Goal: Transaction & Acquisition: Purchase product/service

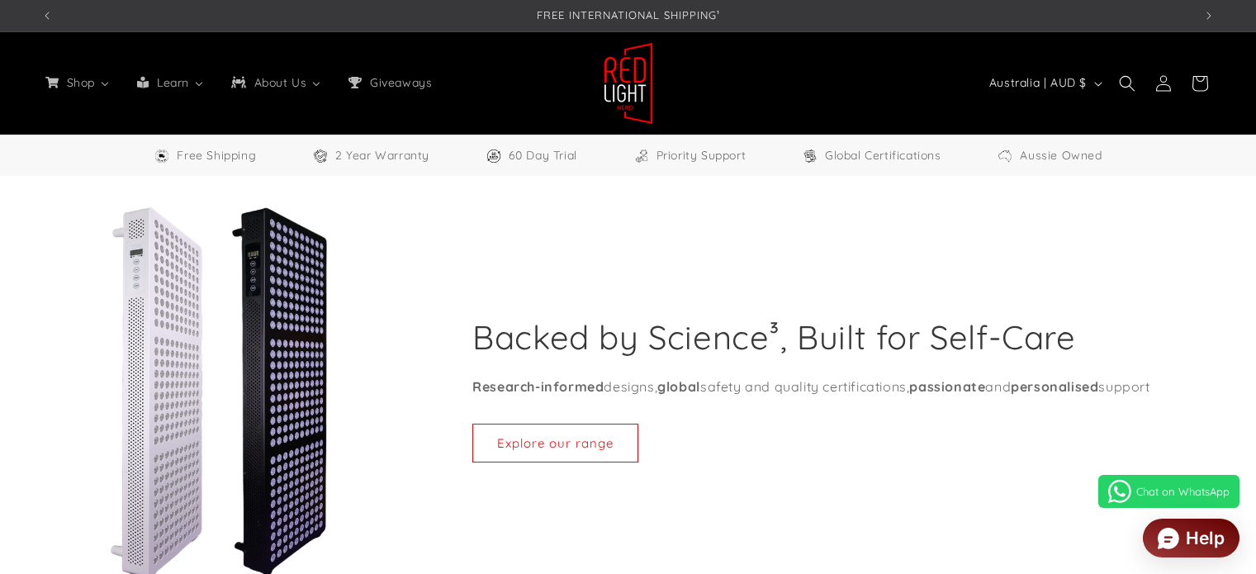
select select "**"
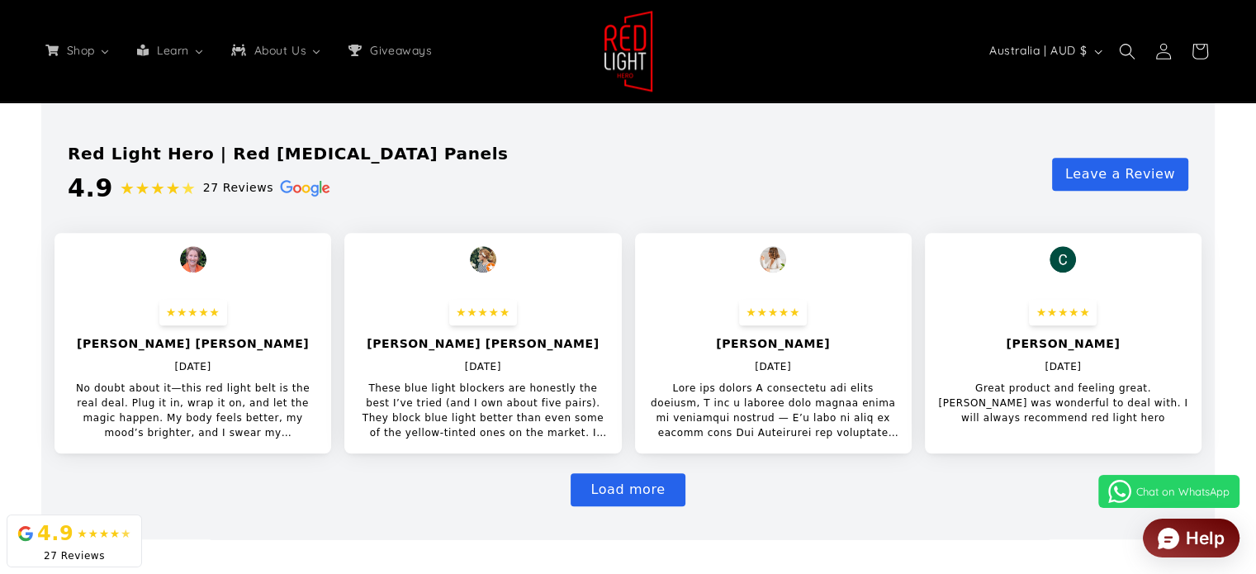
scroll to position [1156, 0]
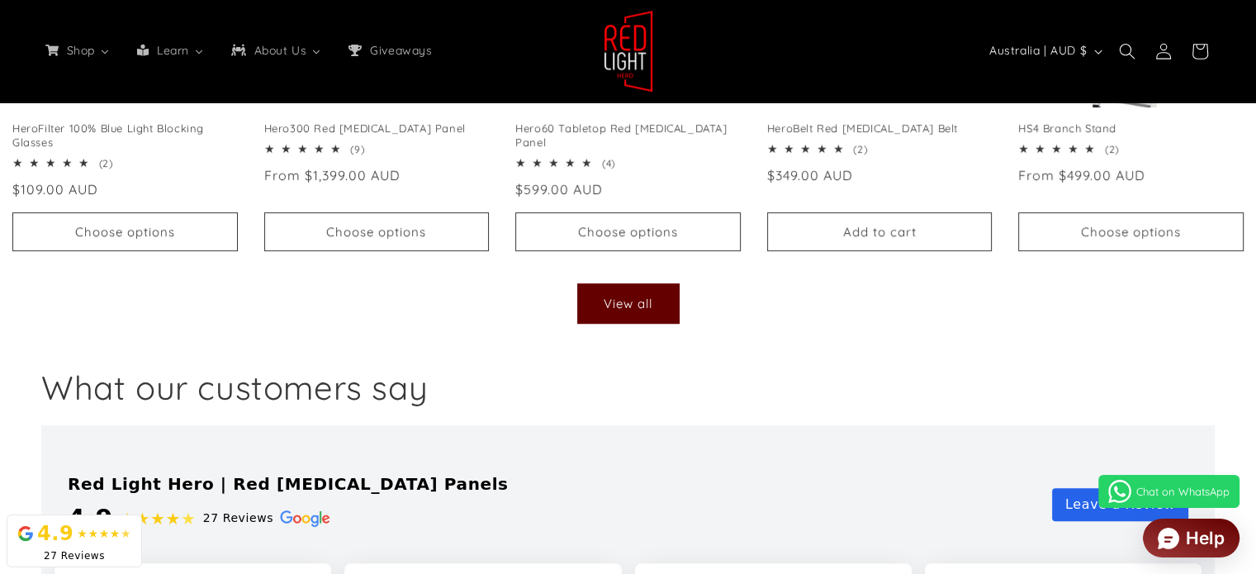
click at [587, 304] on link "View all" at bounding box center [628, 303] width 101 height 39
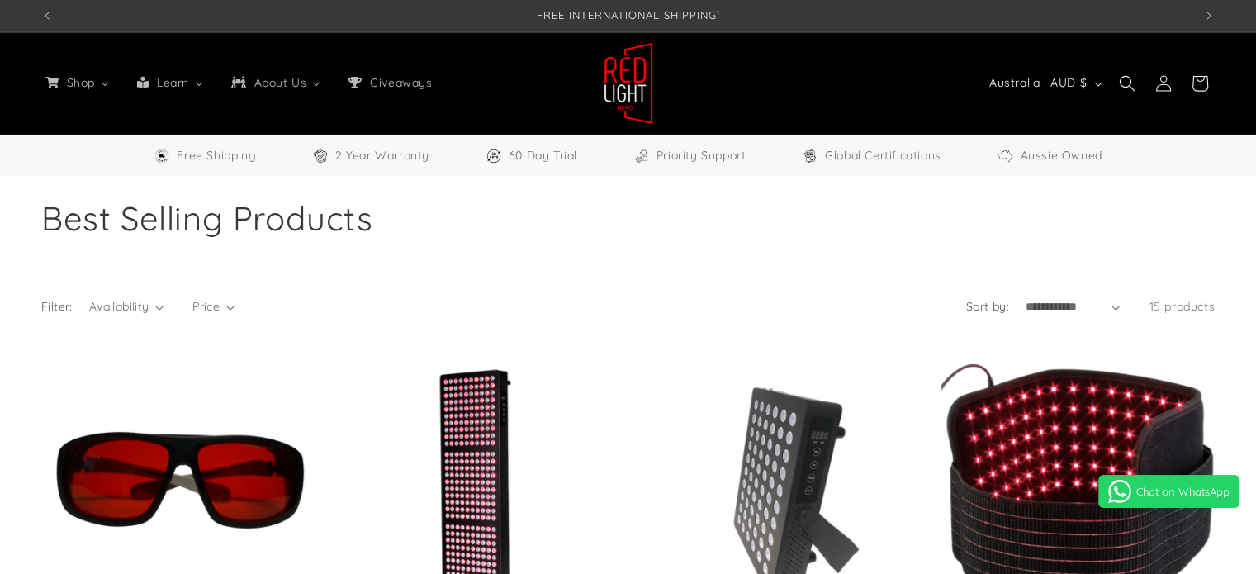
select select "**"
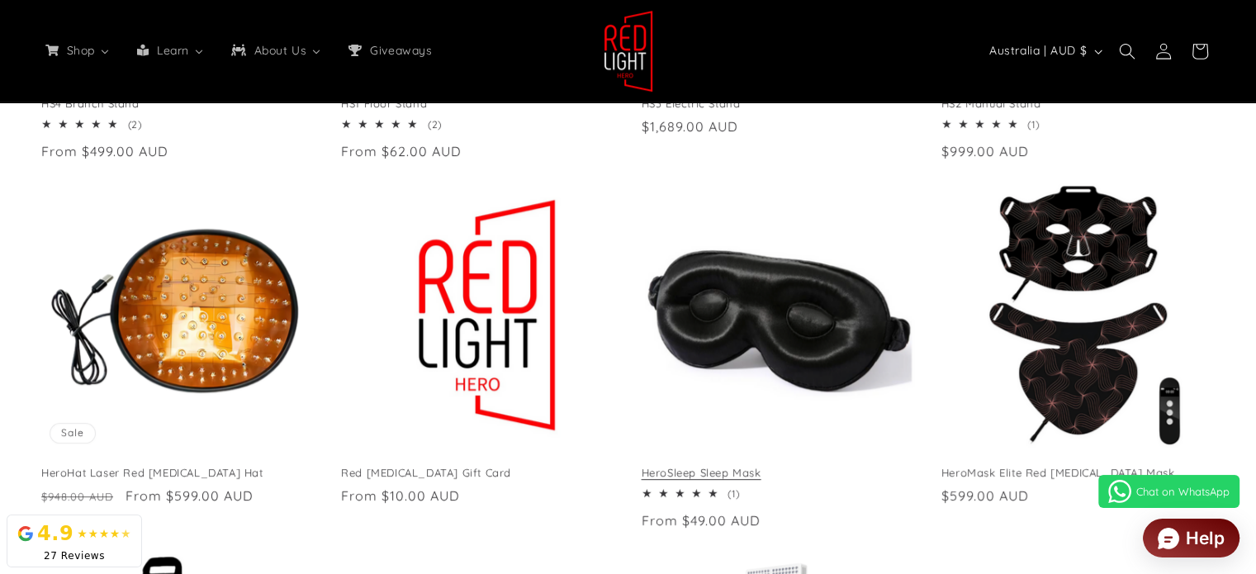
scroll to position [660, 0]
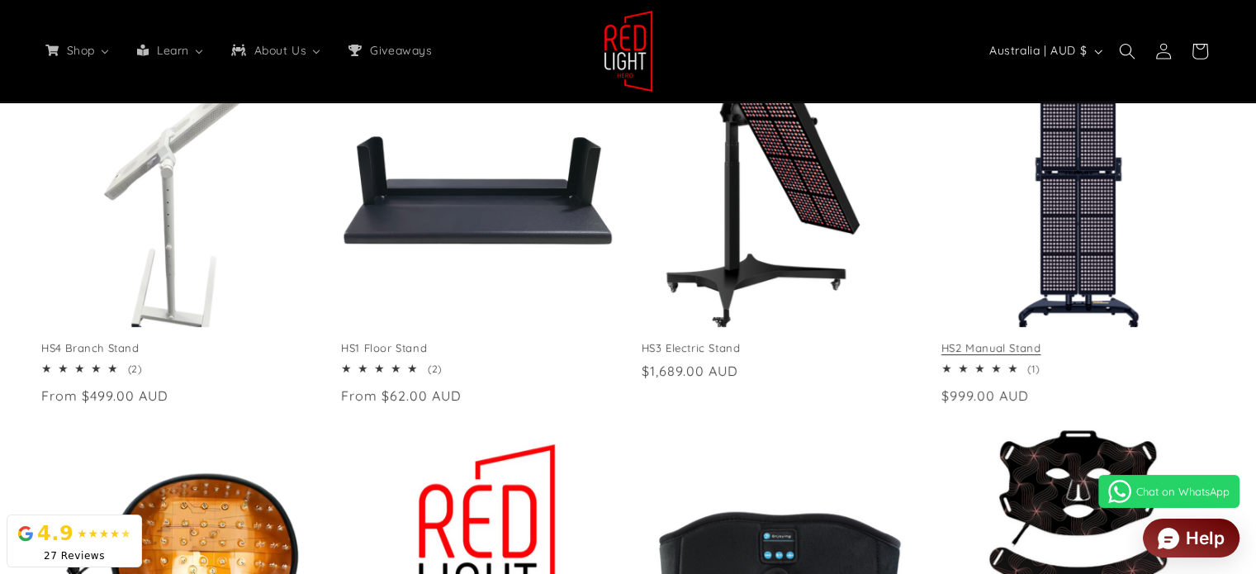
click at [1049, 341] on link "HS2 Manual Stand" at bounding box center [1077, 348] width 273 height 14
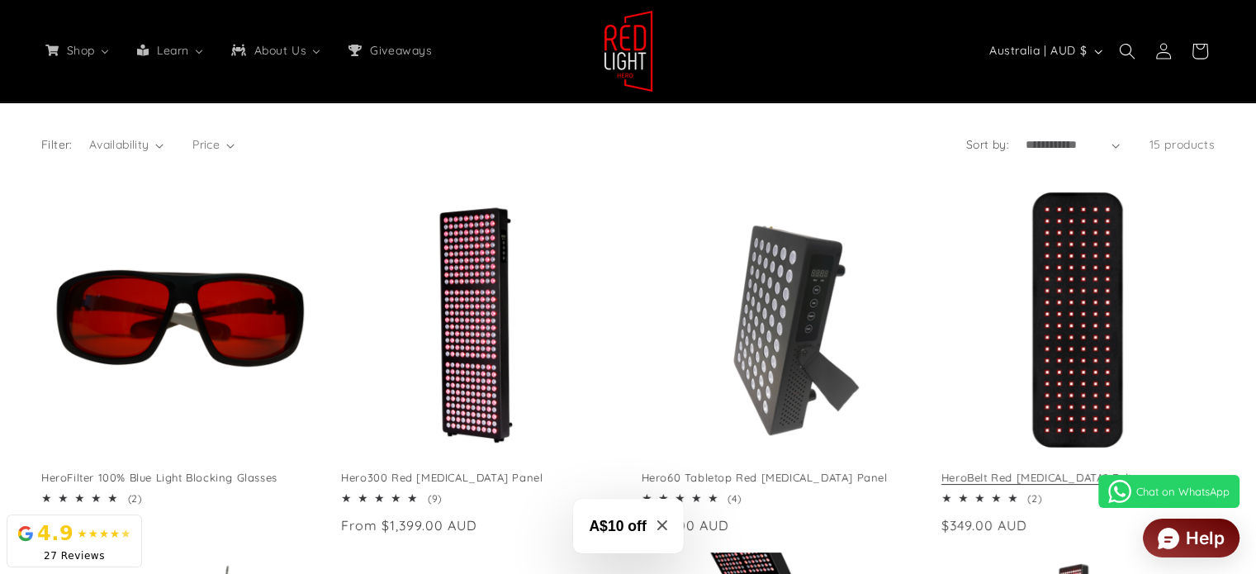
scroll to position [0, 3454]
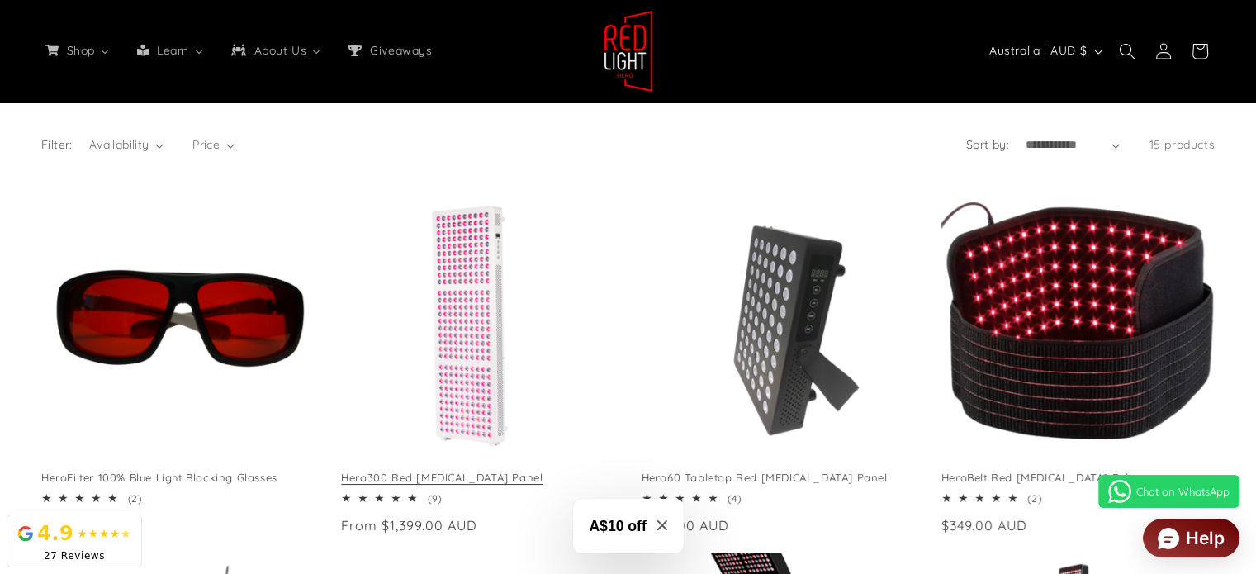
click at [433, 471] on link "Hero300 Red [MEDICAL_DATA] Panel" at bounding box center [477, 478] width 273 height 14
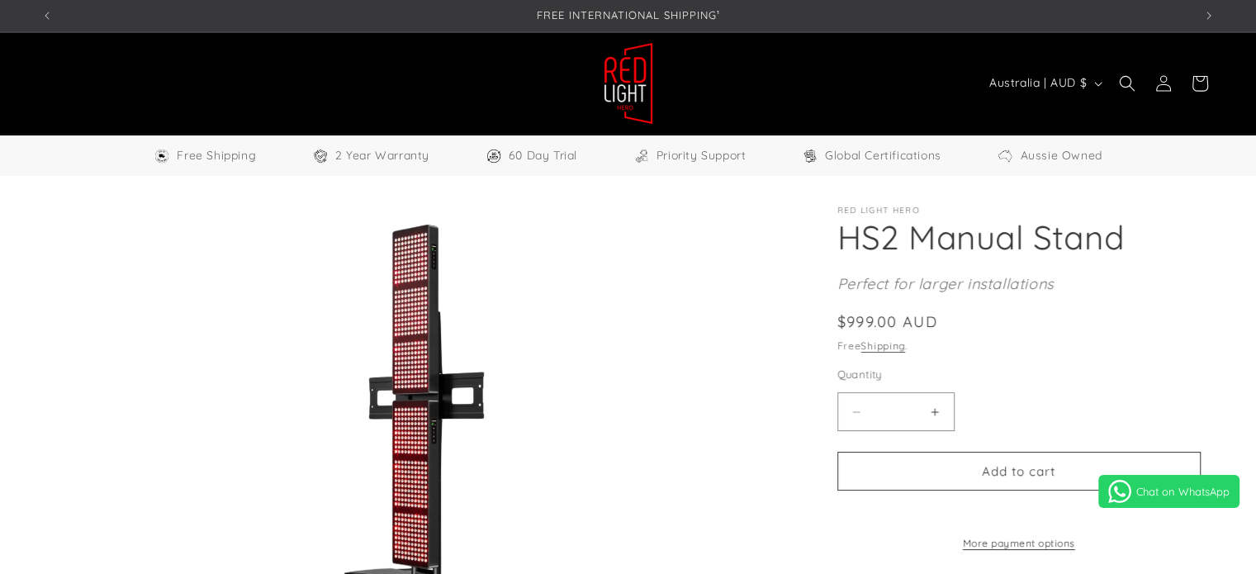
select select "**"
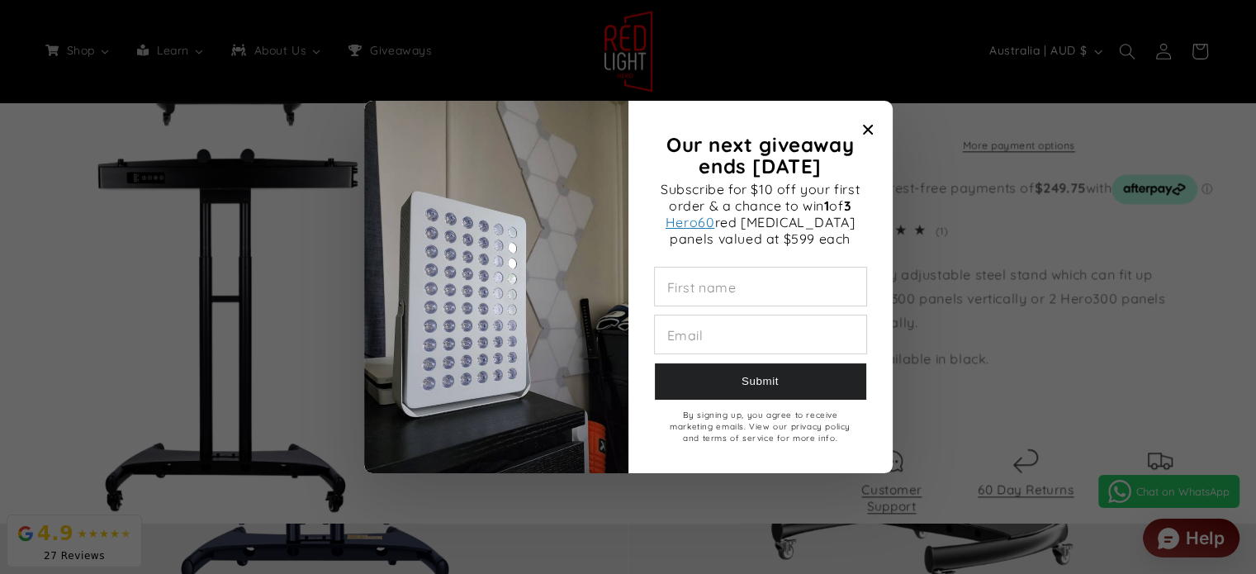
scroll to position [0, 3454]
click at [869, 127] on icon "Close modal" at bounding box center [867, 130] width 10 height 10
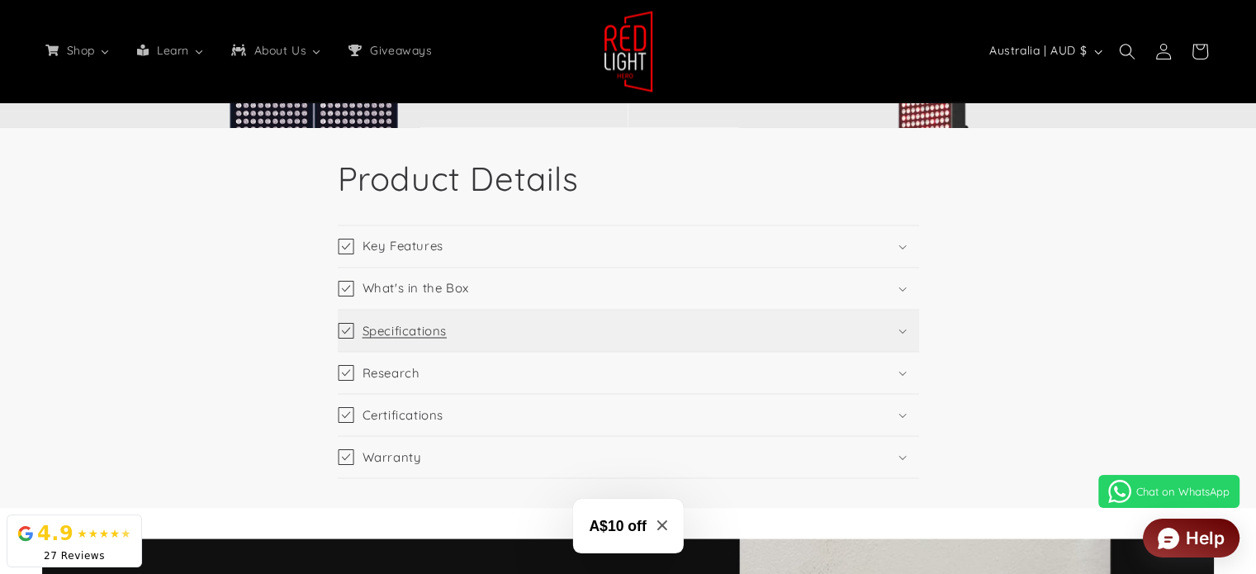
scroll to position [0, 0]
click at [443, 343] on summary "Specifications" at bounding box center [628, 330] width 581 height 41
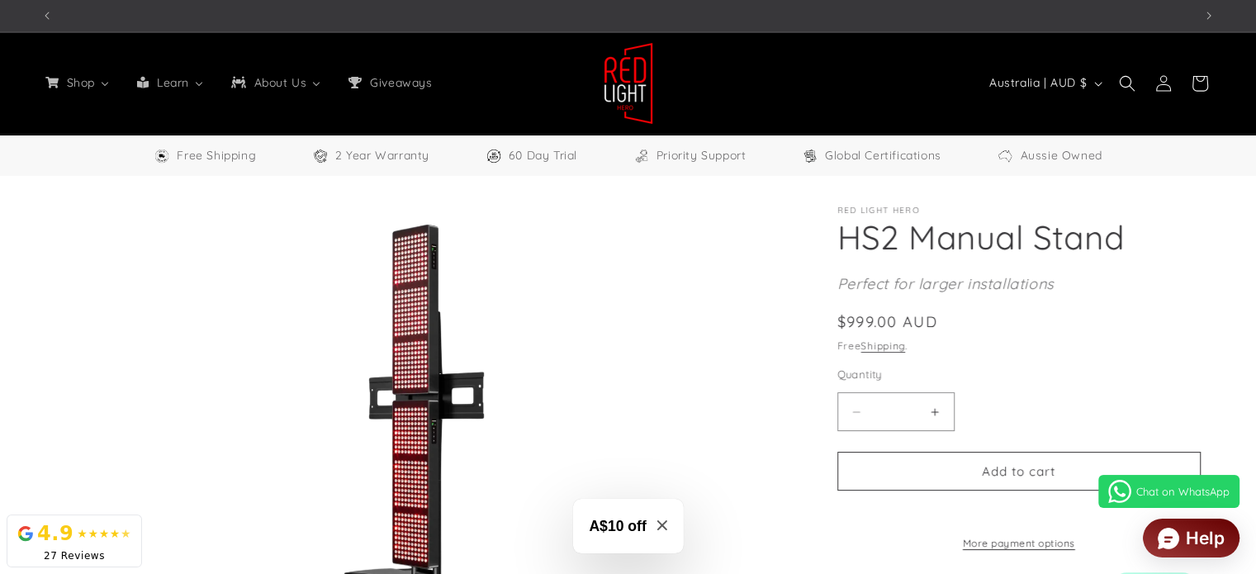
scroll to position [0, 2303]
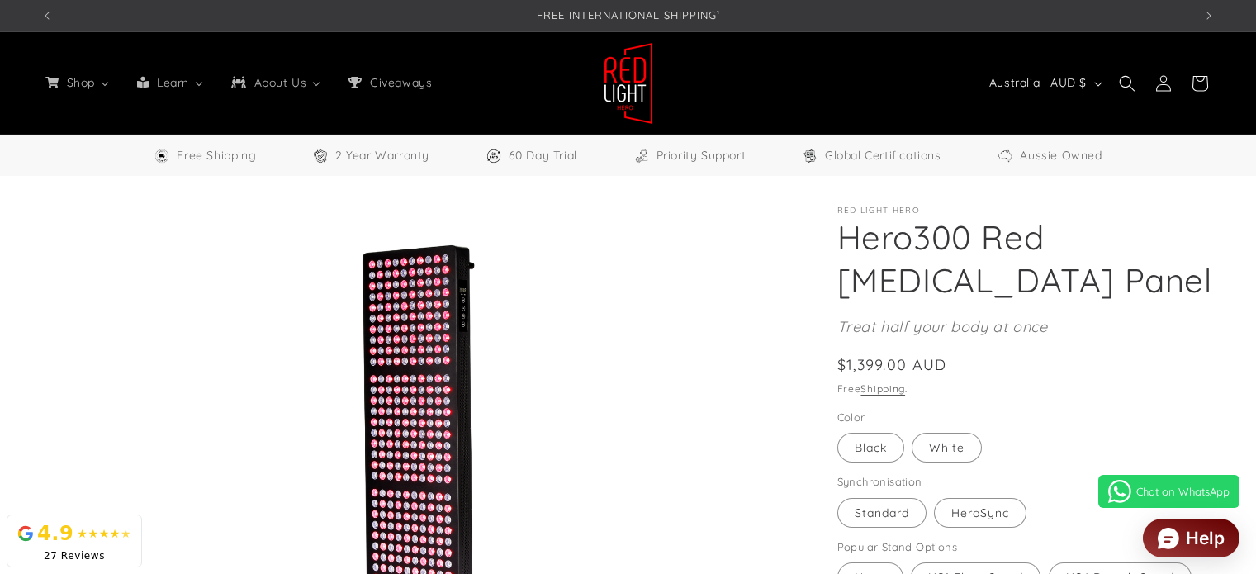
select select "**"
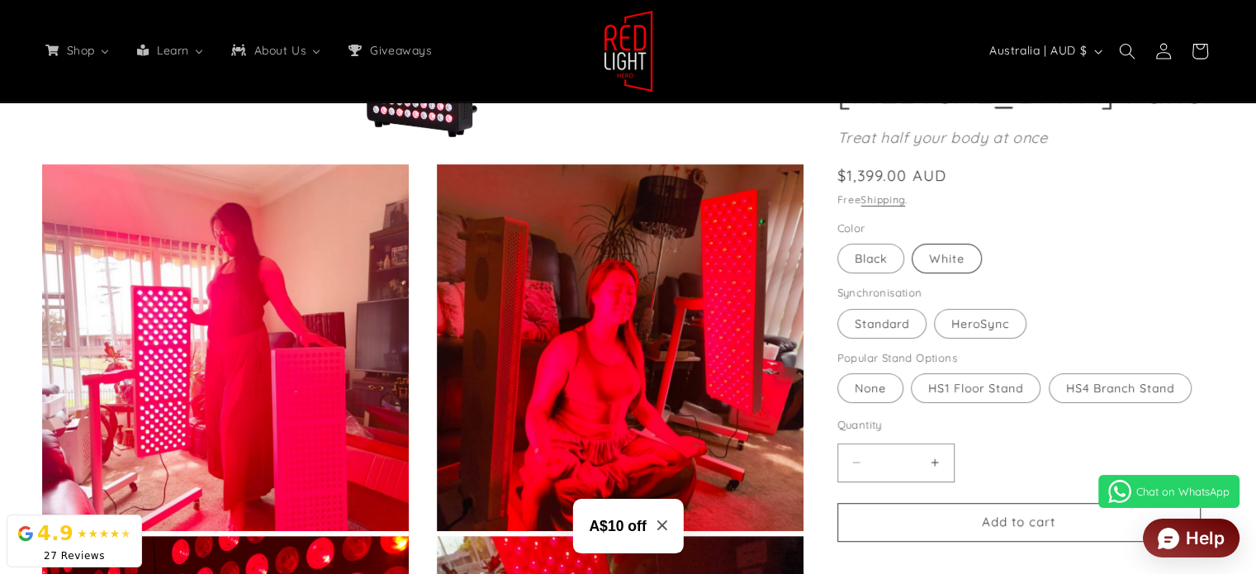
click at [930, 244] on label "White Variant sold out or unavailable" at bounding box center [946, 259] width 70 height 30
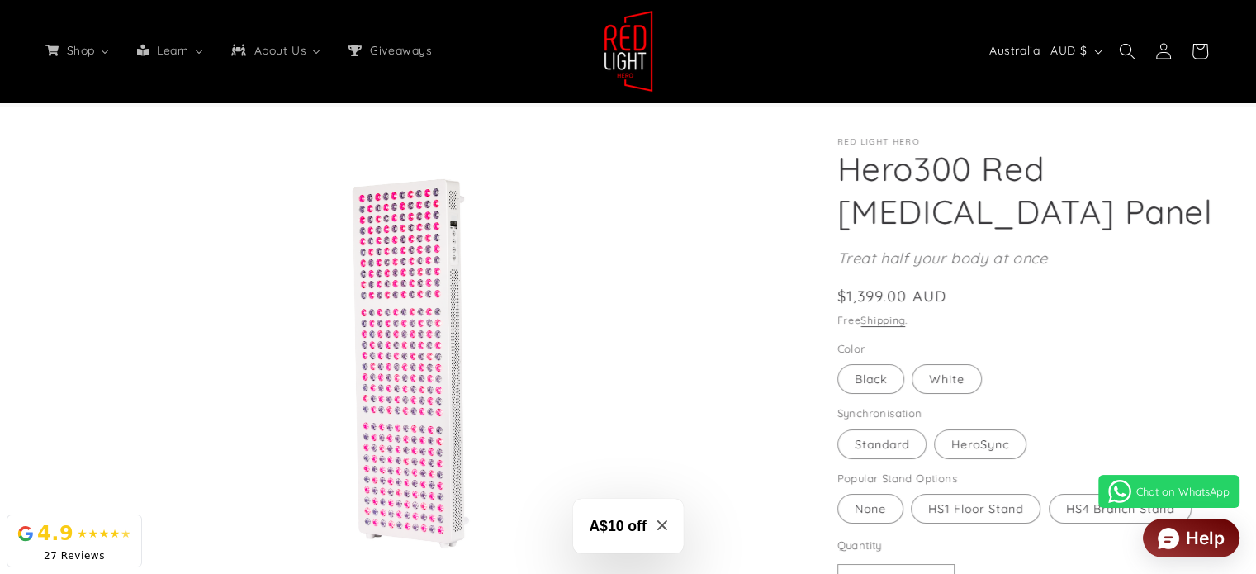
scroll to position [165, 0]
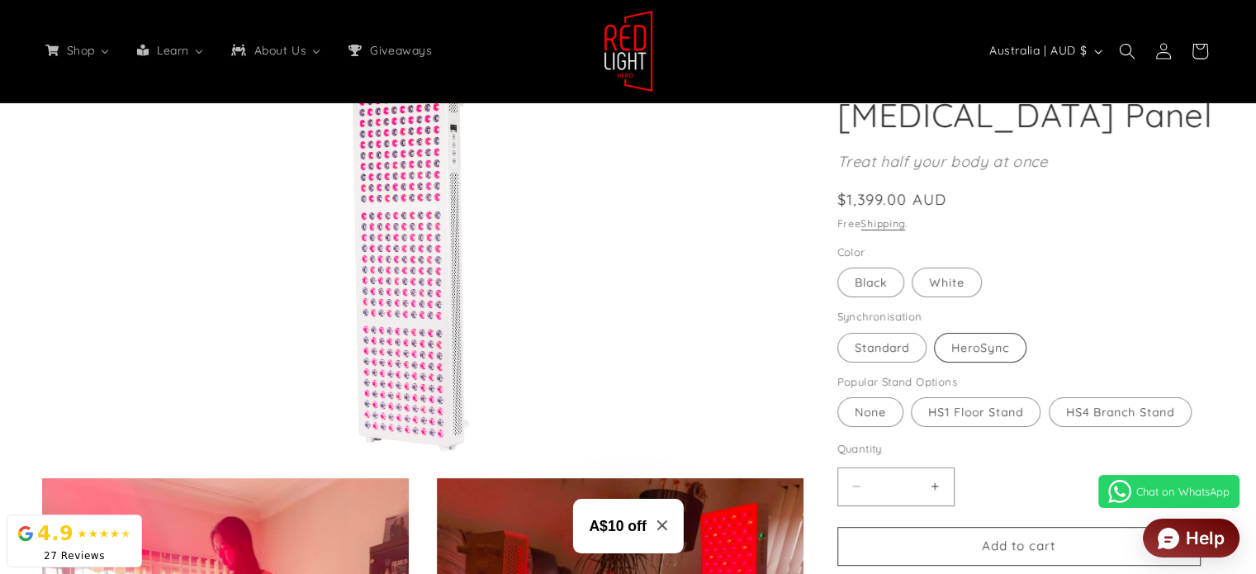
click at [983, 351] on label "HeroSync Variant sold out or unavailable" at bounding box center [980, 348] width 92 height 30
click at [881, 353] on label "Standard Variant sold out or unavailable" at bounding box center [881, 348] width 89 height 30
click at [868, 283] on label "Black Variant sold out or unavailable" at bounding box center [870, 282] width 67 height 30
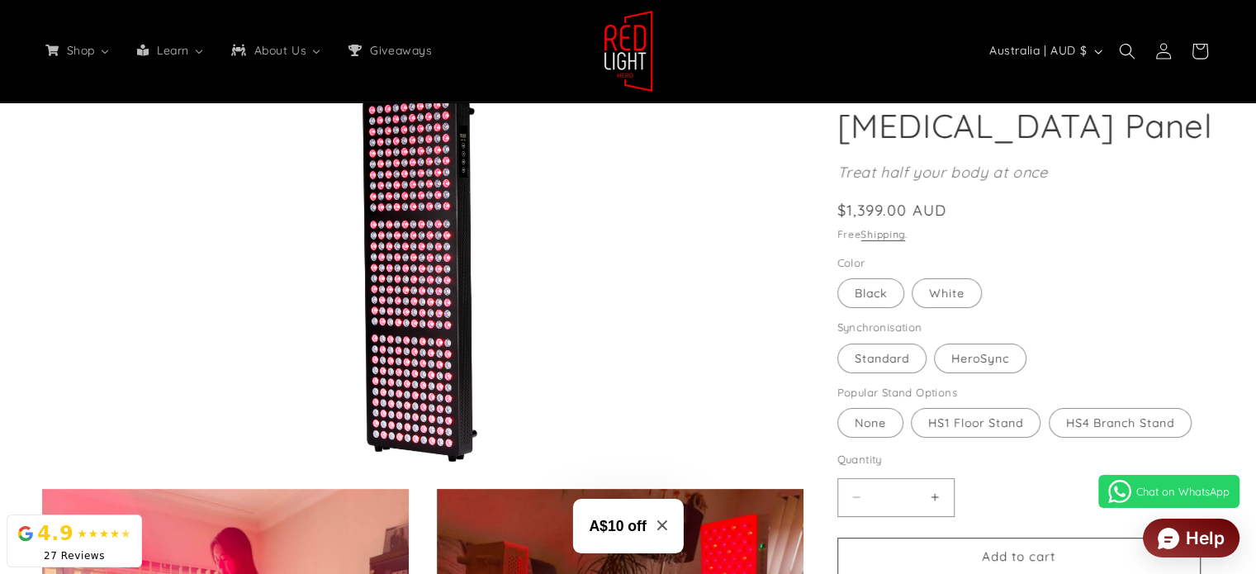
scroll to position [165, 0]
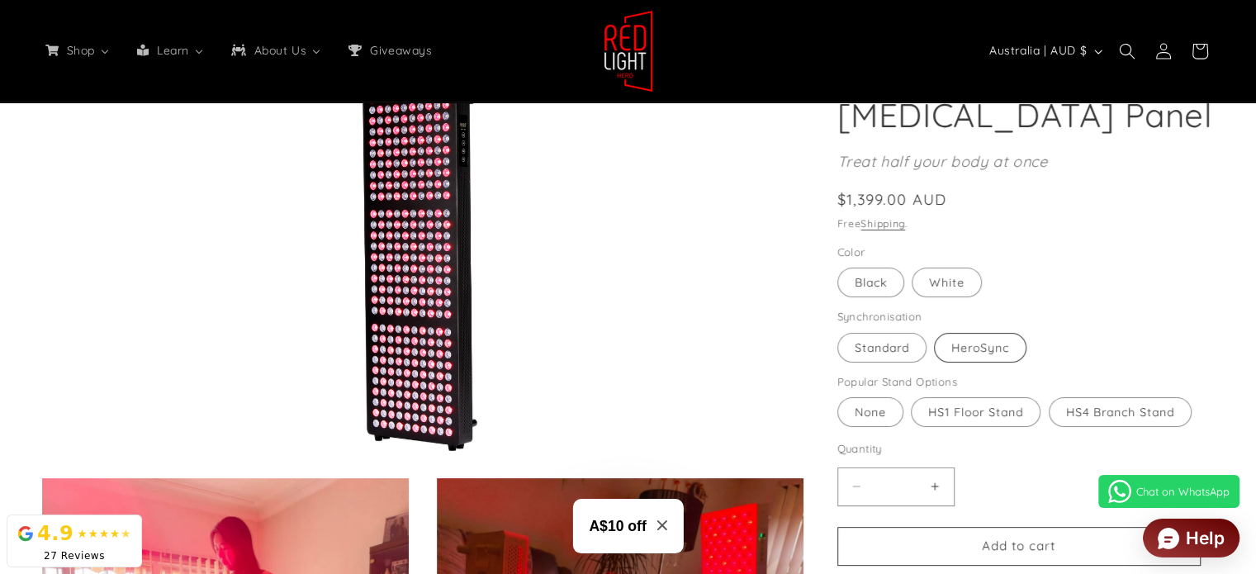
click at [993, 343] on label "HeroSync Variant sold out or unavailable" at bounding box center [980, 348] width 92 height 30
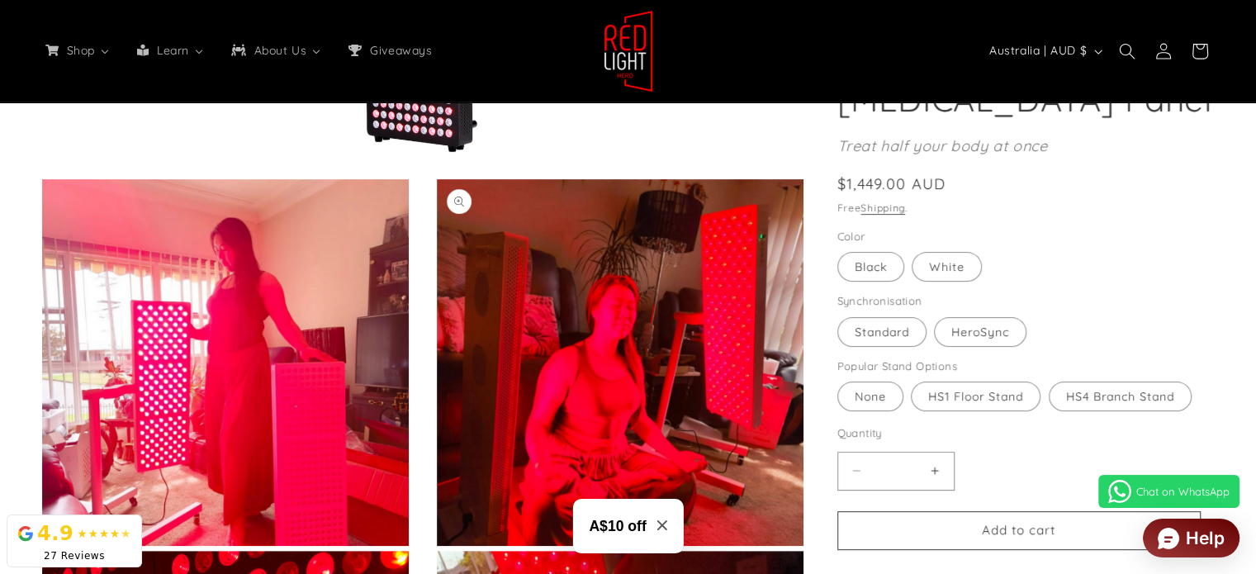
scroll to position [495, 0]
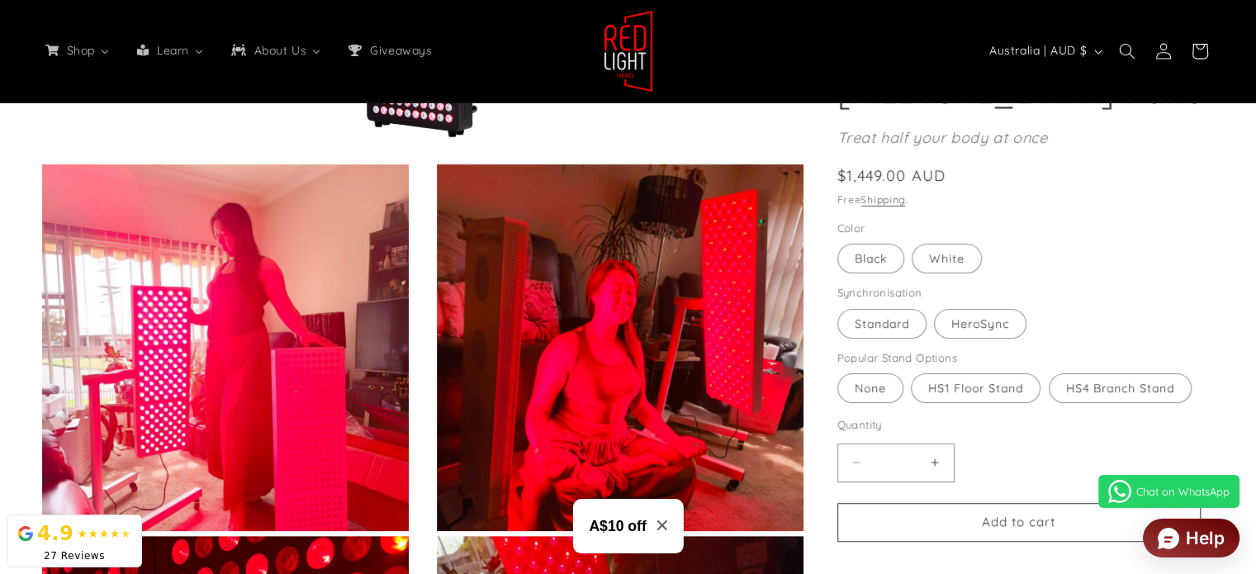
click at [664, 526] on icon "Close modal" at bounding box center [662, 525] width 10 height 10
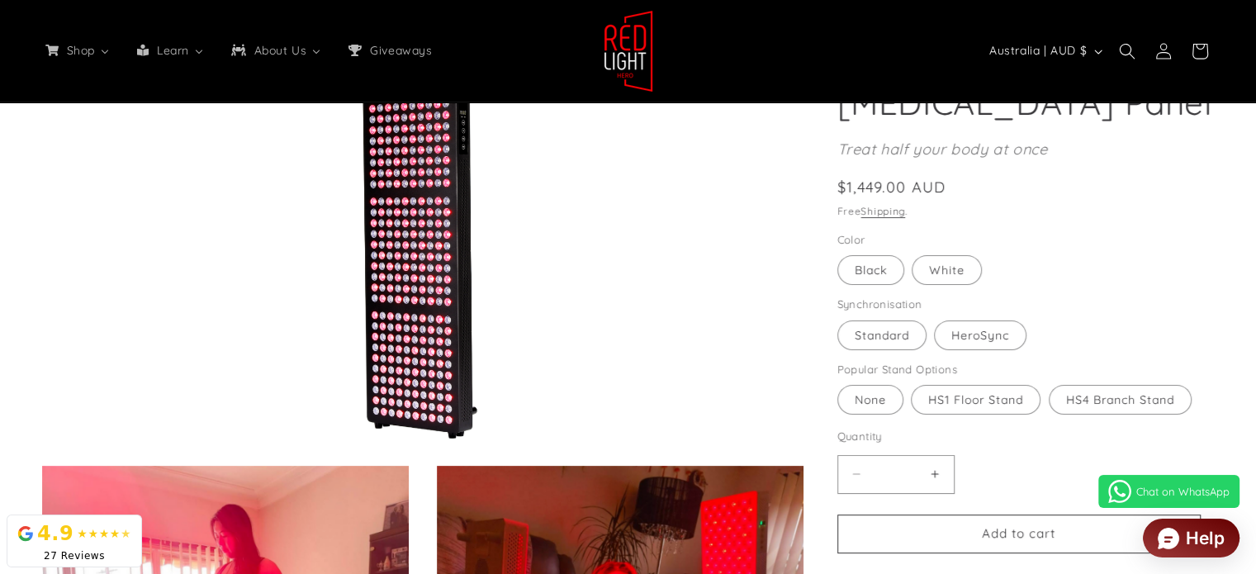
scroll to position [0, 0]
